Goal: Task Accomplishment & Management: Use online tool/utility

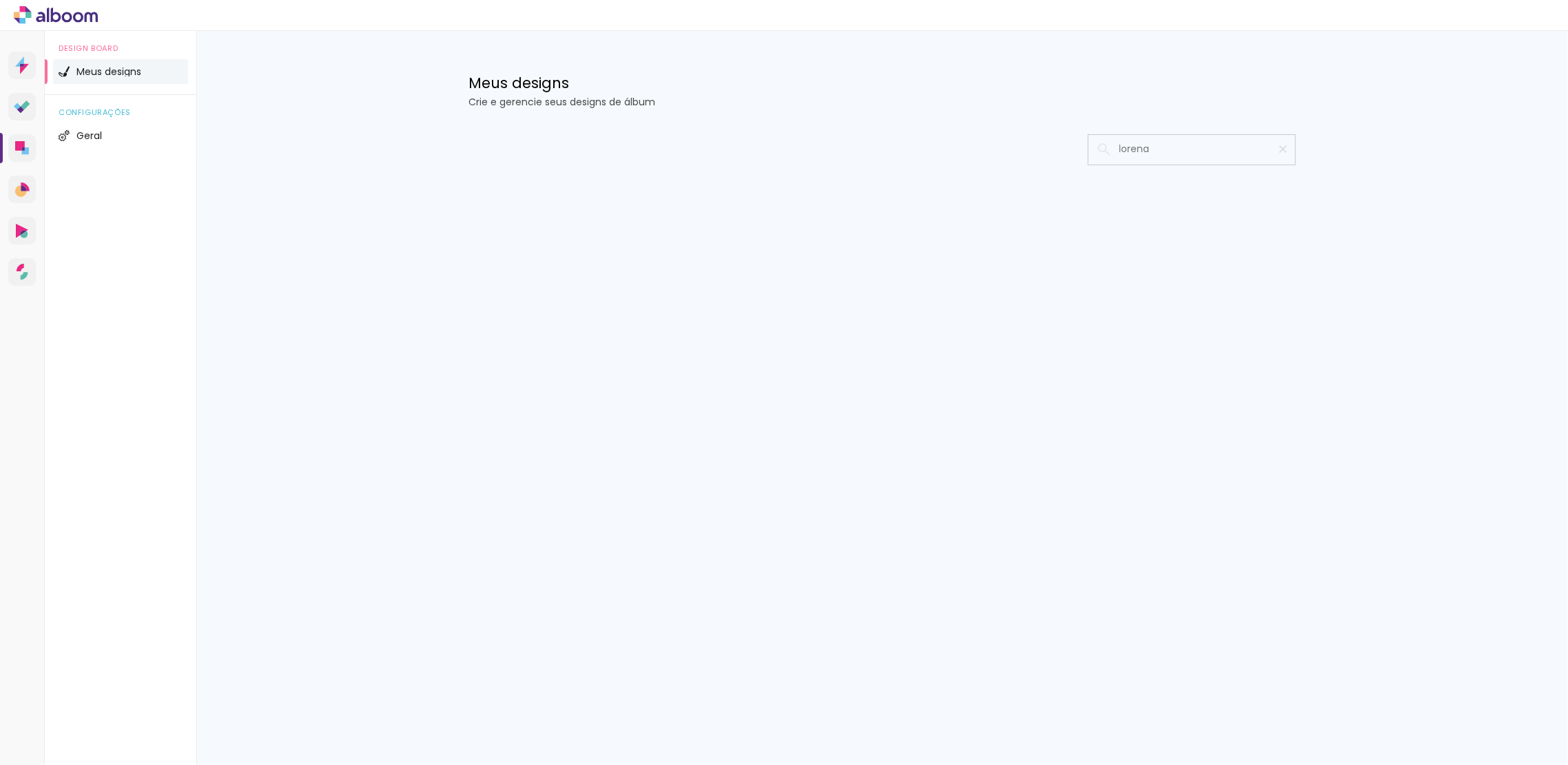
type input "lorena"
type paper-input "lorena"
click at [1102, 150] on iron-icon at bounding box center [1104, 149] width 16 height 16
click at [127, 67] on span "Meus designs" at bounding box center [108, 71] width 65 height 10
click at [1279, 150] on iron-icon at bounding box center [1283, 149] width 13 height 13
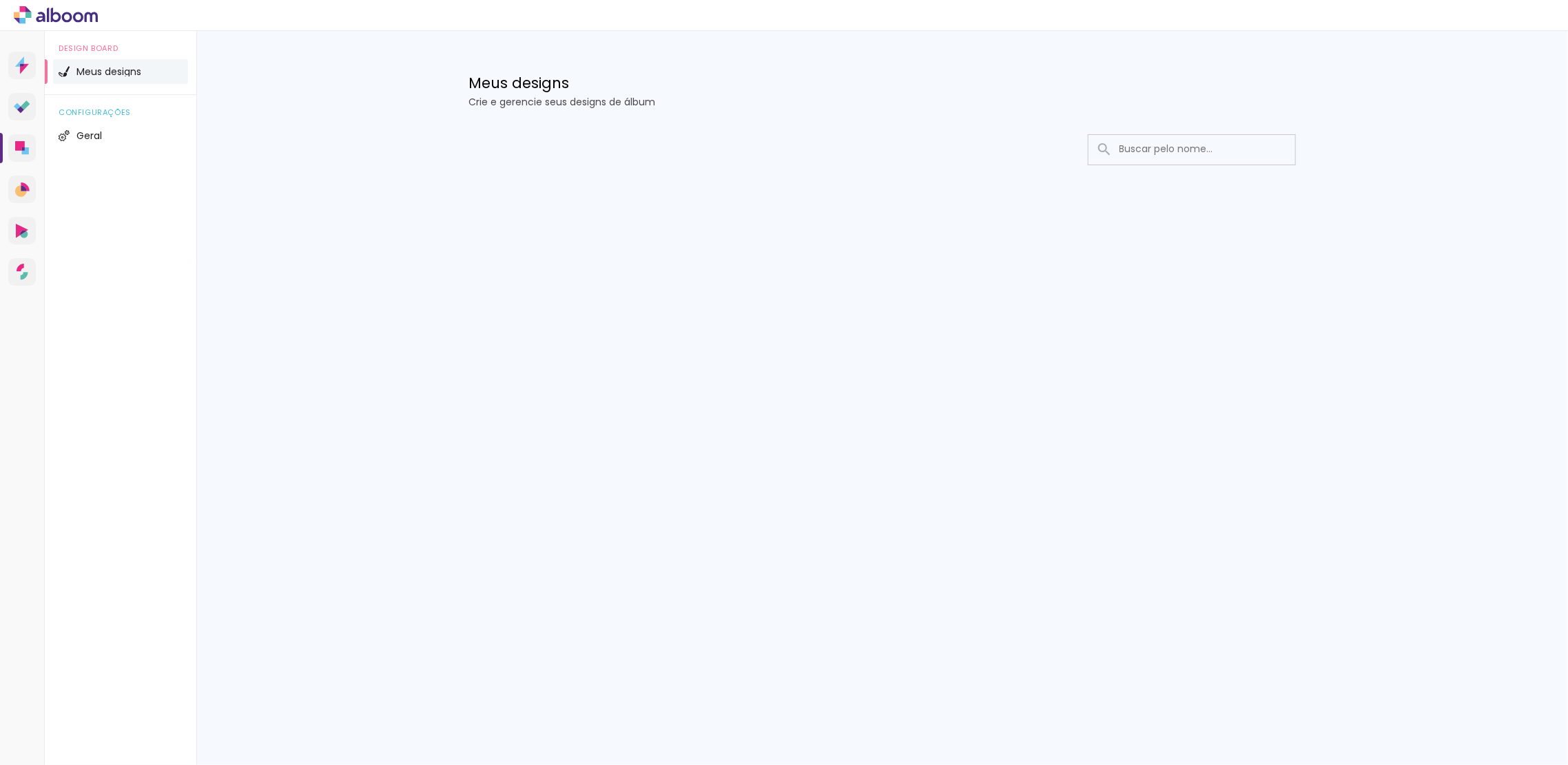
click at [88, 71] on span "Meus designs" at bounding box center [108, 71] width 65 height 10
click at [357, 64] on div "Meus designs Crie e gerencie seus designs de álbum Configurações gerais Informa…" at bounding box center [883, 146] width 1372 height 231
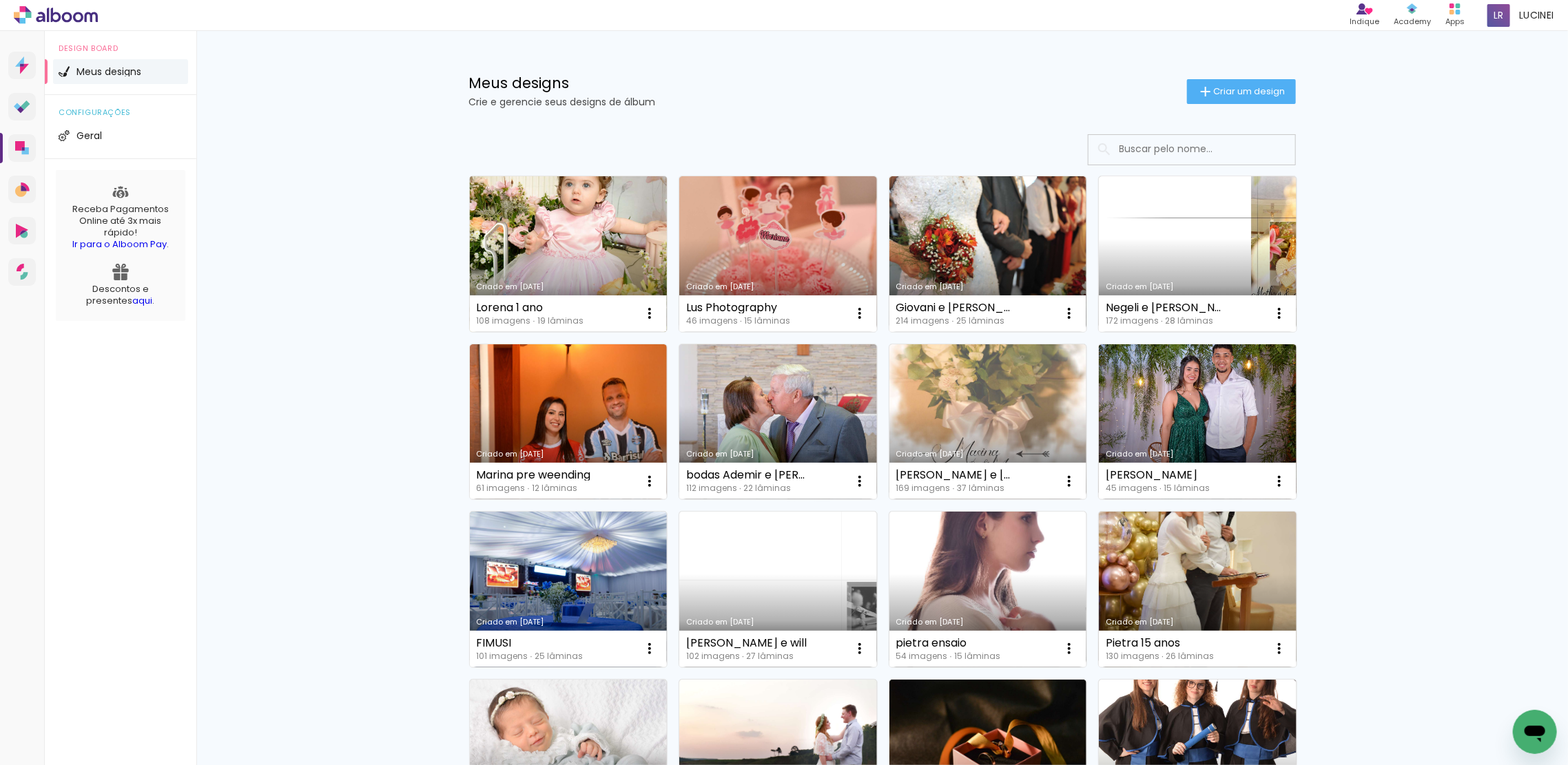
click at [558, 221] on link "Criado em [DATE]" at bounding box center [569, 254] width 198 height 156
